Goal: Transaction & Acquisition: Purchase product/service

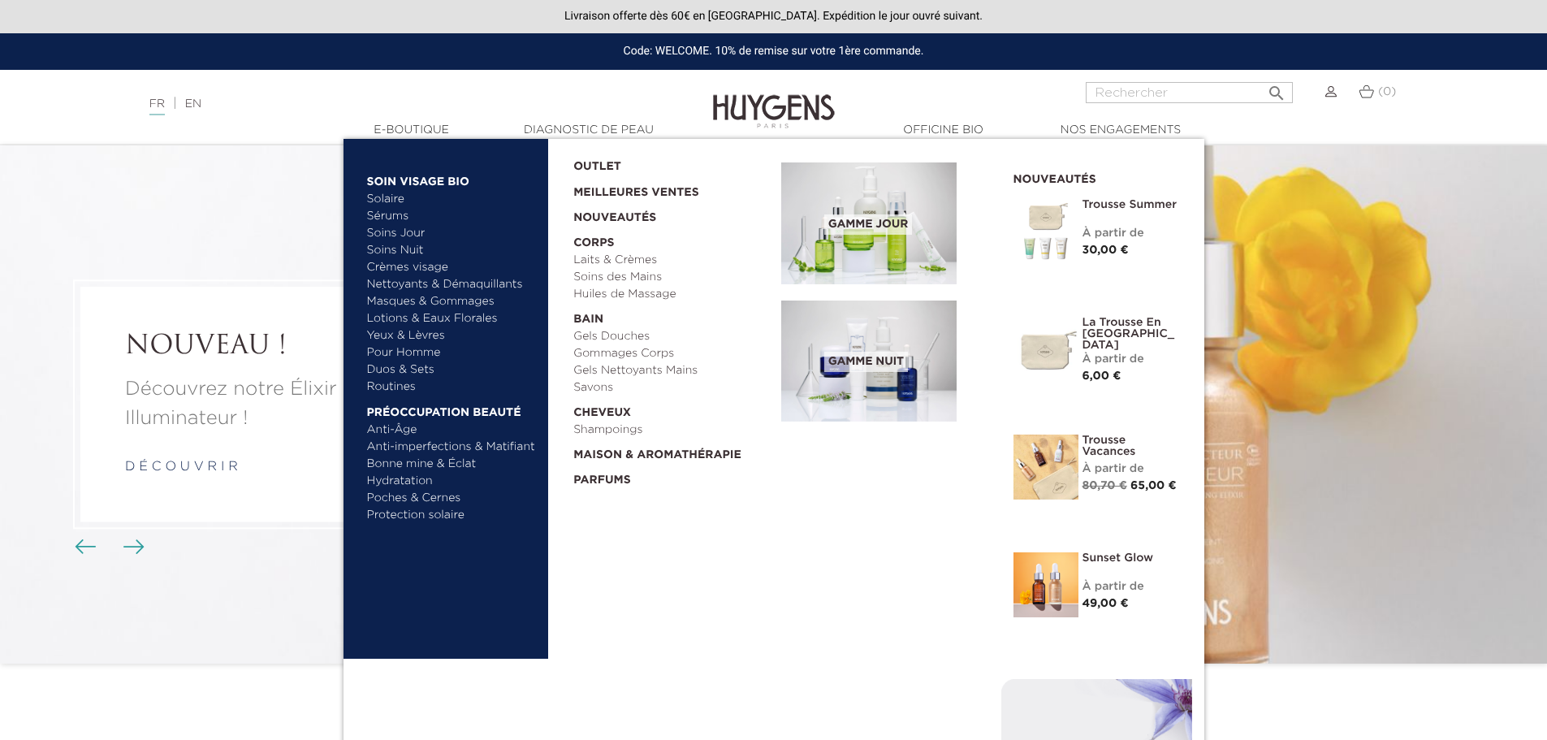
click at [417, 133] on link "  E-Boutique" at bounding box center [412, 130] width 162 height 17
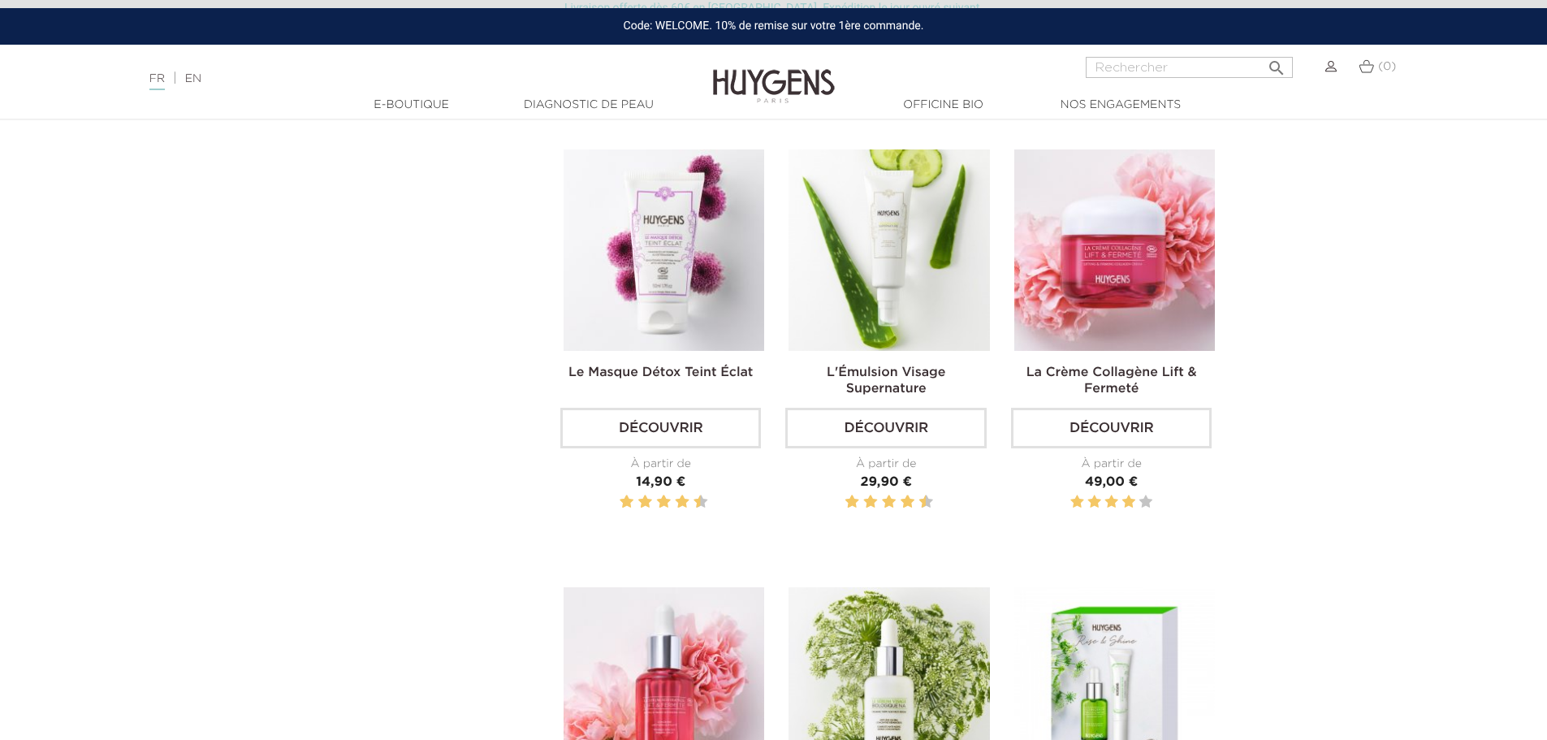
scroll to position [1052, 0]
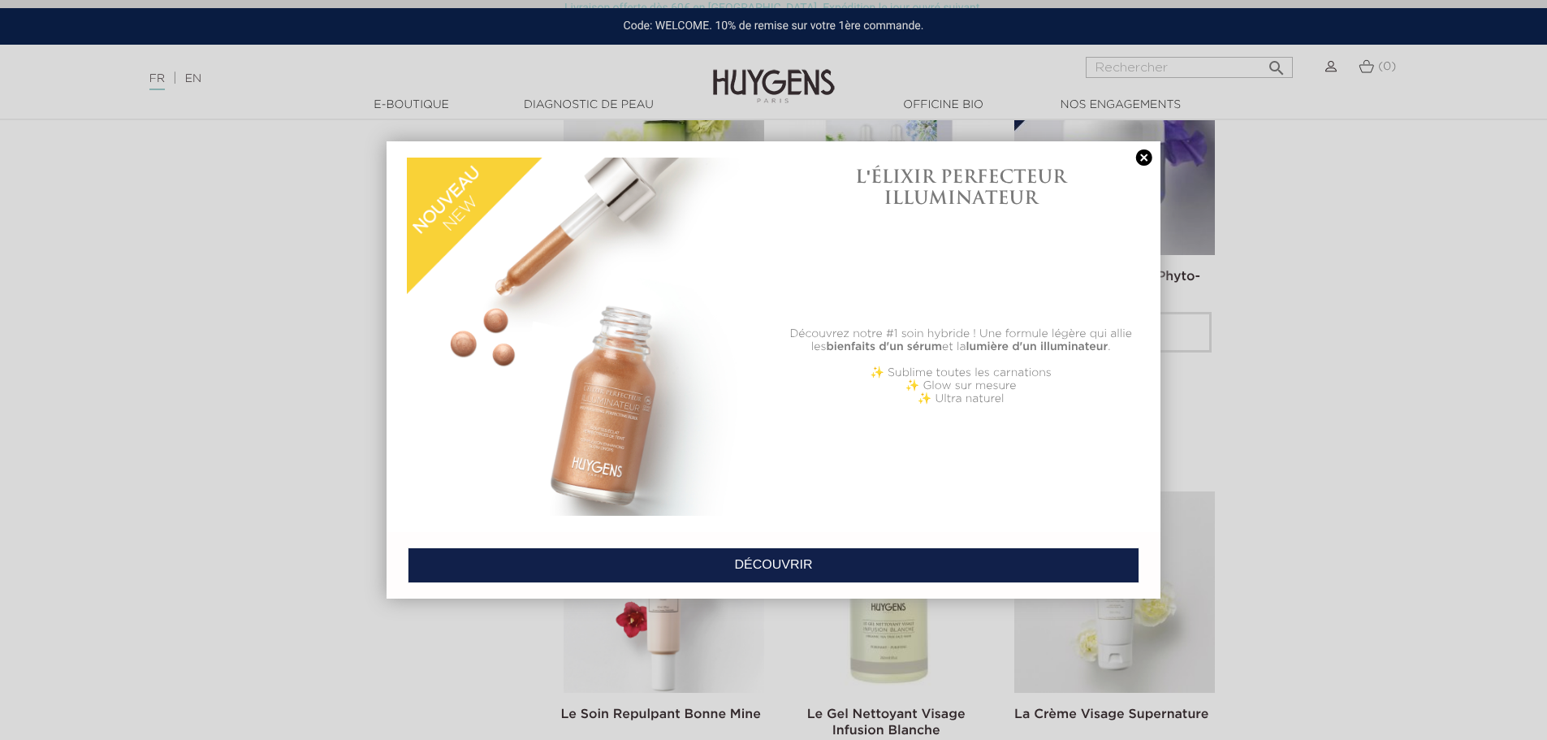
click at [1146, 156] on link at bounding box center [1144, 157] width 23 height 17
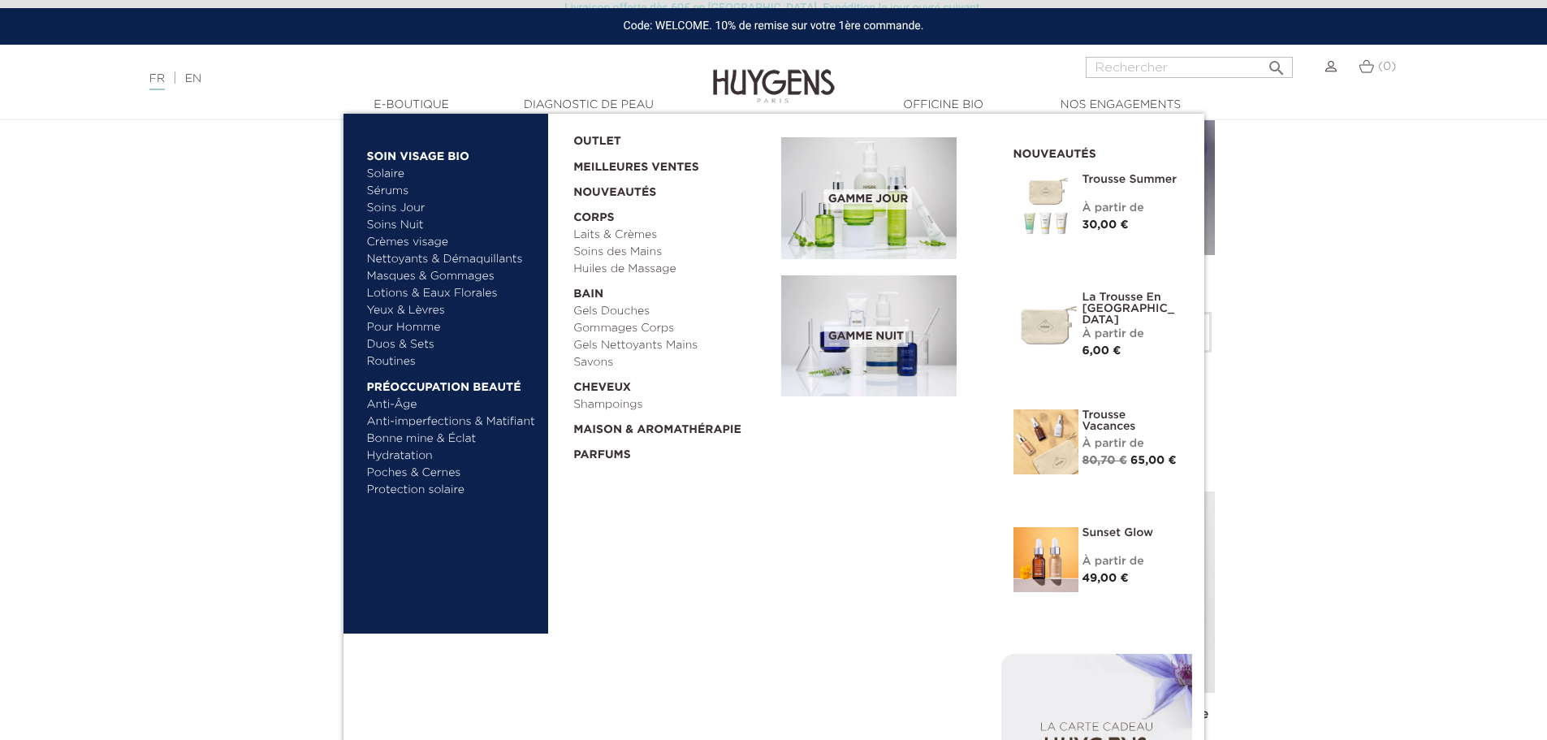
click at [1096, 181] on link "Trousse Summer" at bounding box center [1130, 179] width 97 height 11
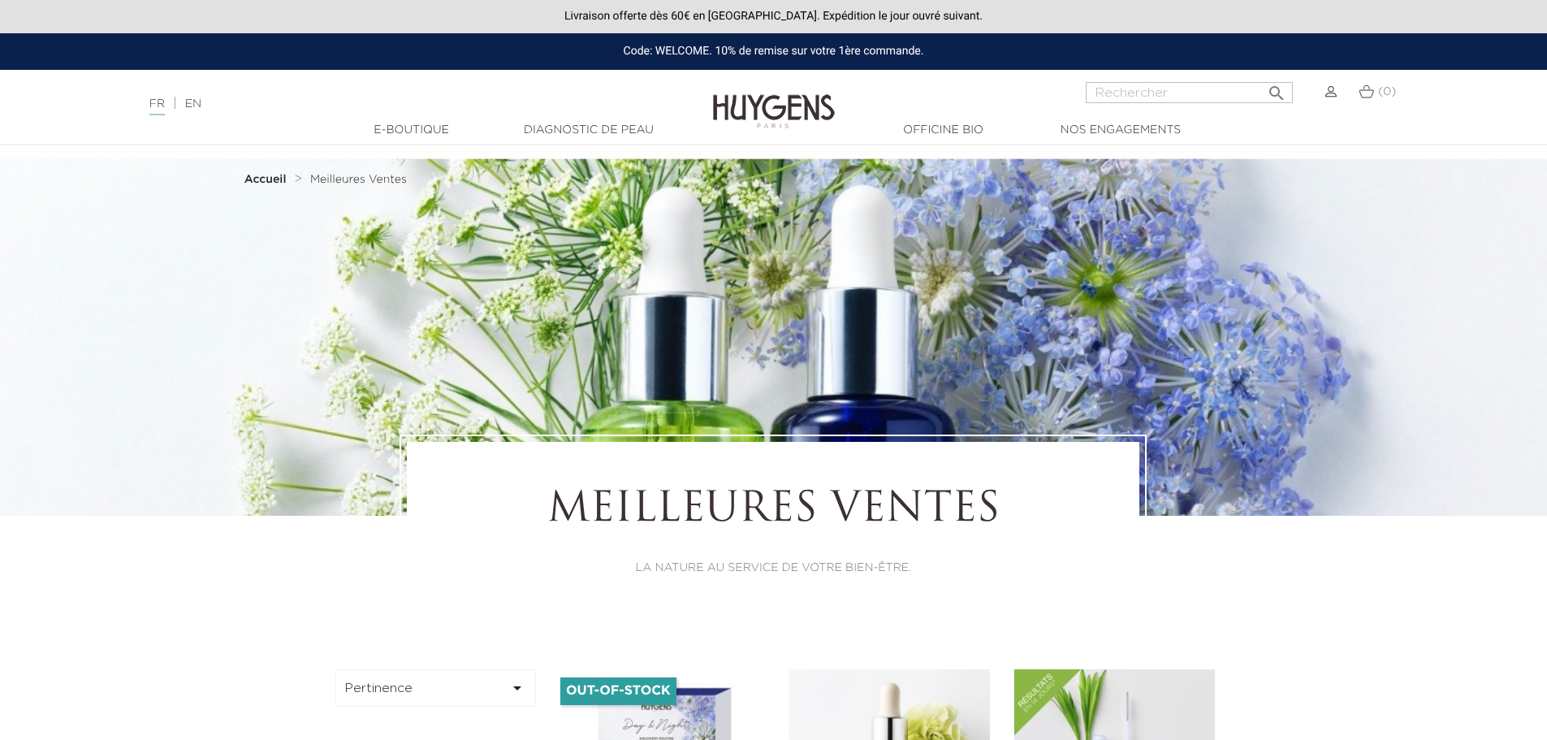
scroll to position [1052, 0]
